Goal: Task Accomplishment & Management: Manage account settings

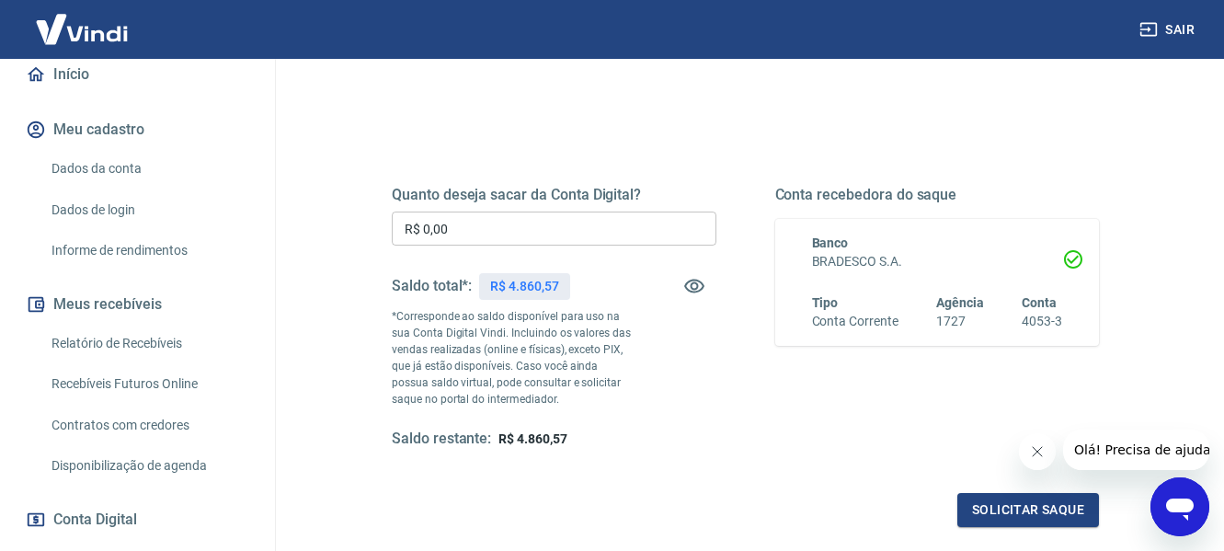
scroll to position [184, 0]
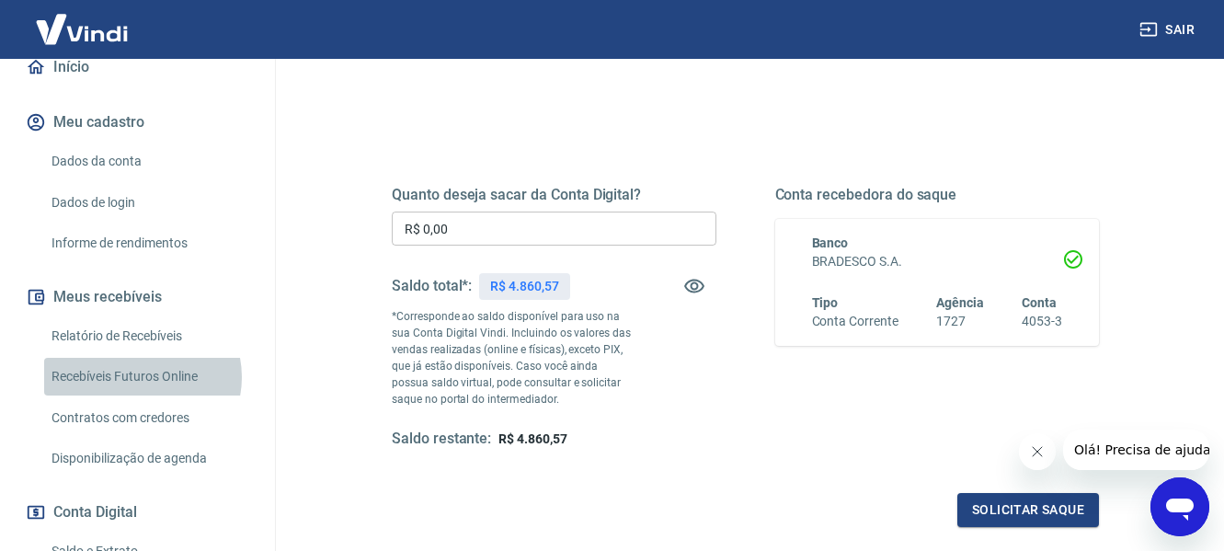
click at [139, 377] on link "Recebíveis Futuros Online" at bounding box center [148, 377] width 209 height 38
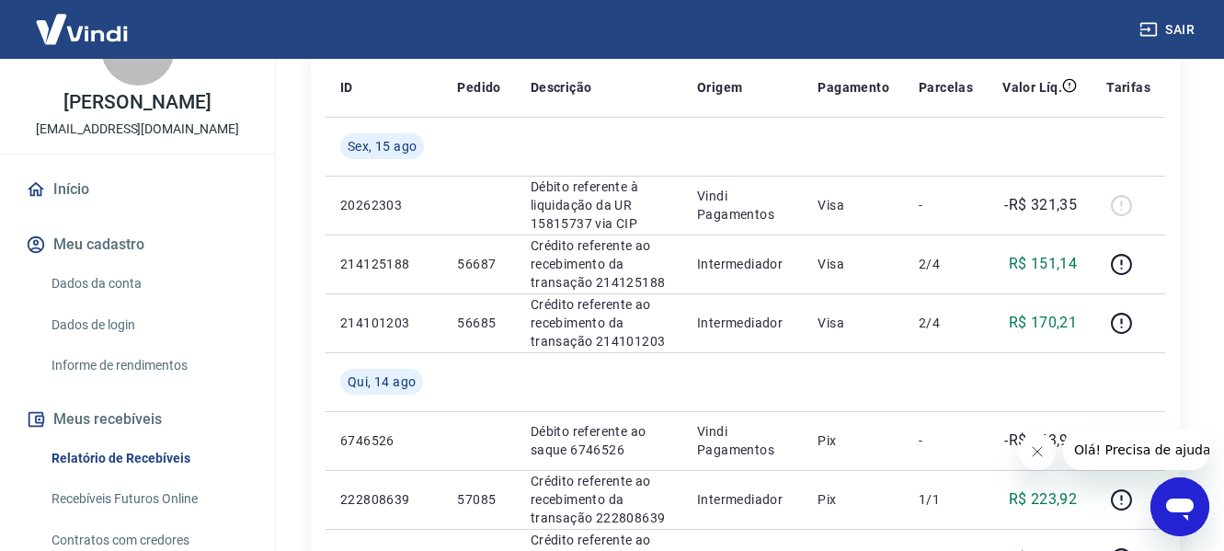
scroll to position [184, 0]
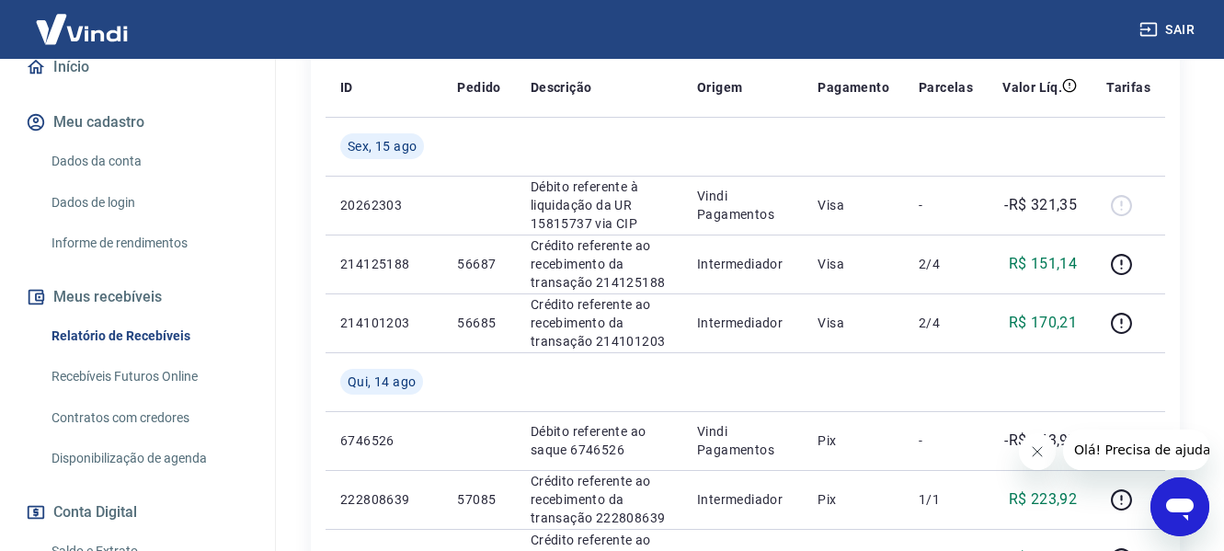
click at [120, 334] on link "Relatório de Recebíveis" at bounding box center [148, 336] width 209 height 38
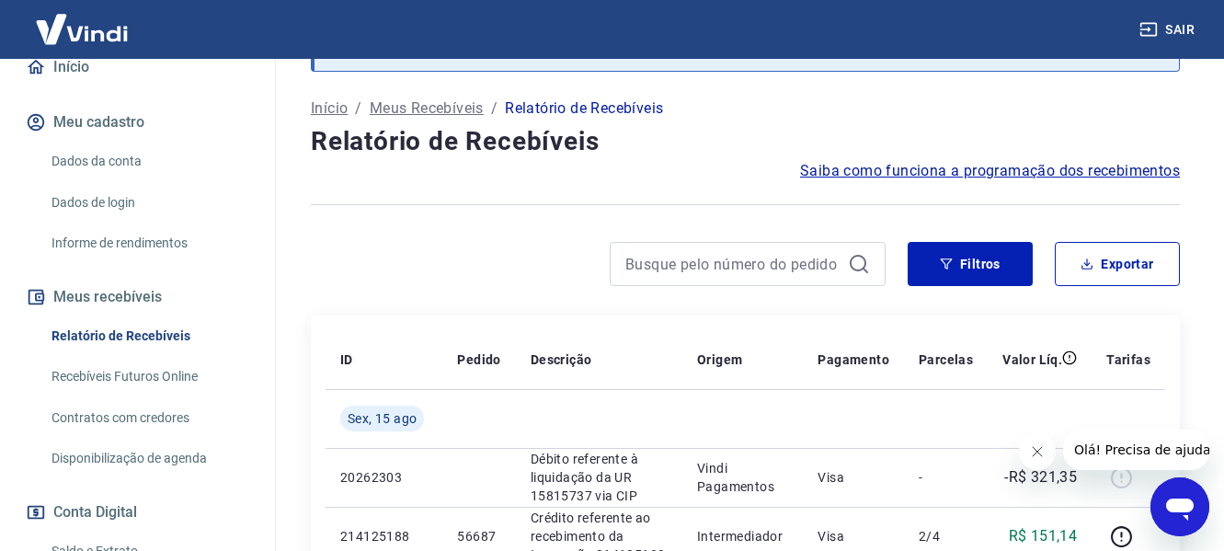
scroll to position [368, 0]
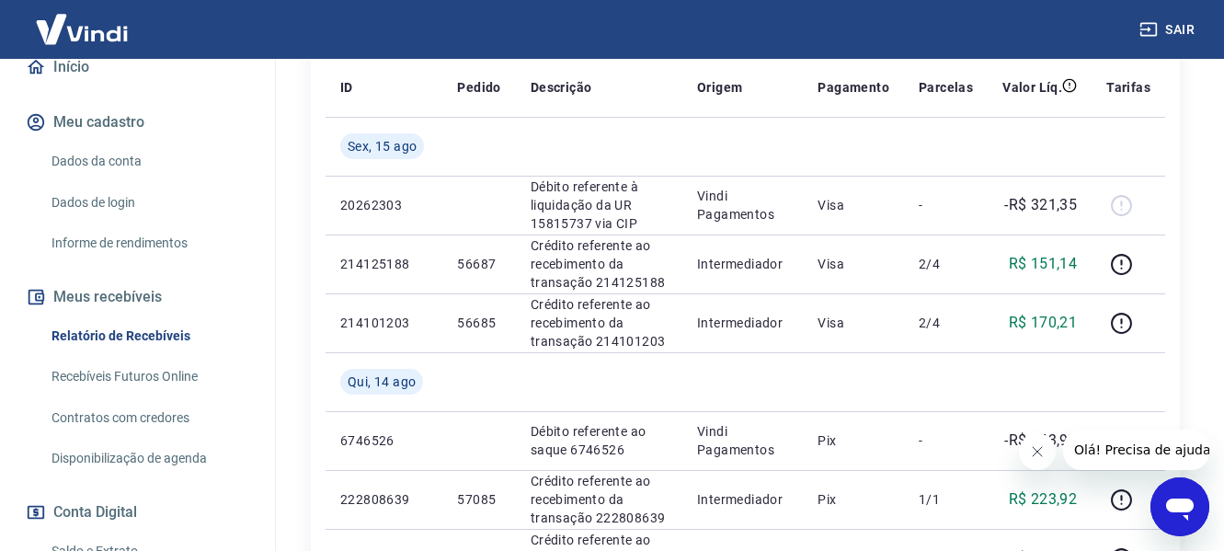
click at [93, 25] on img at bounding box center [82, 29] width 120 height 56
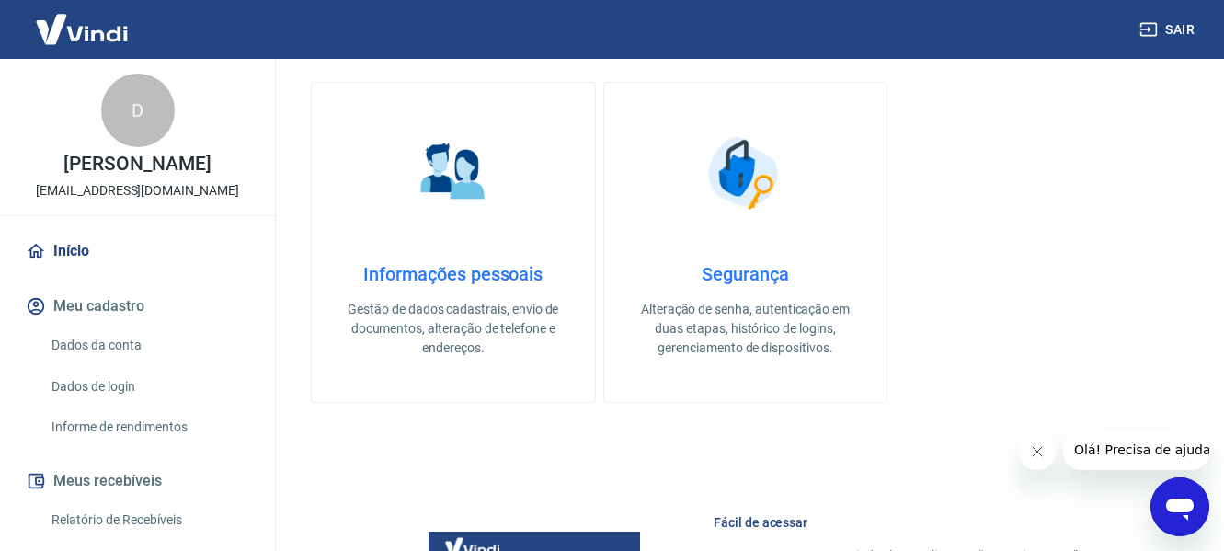
click at [61, 34] on img at bounding box center [82, 29] width 120 height 56
